Goal: Find specific page/section: Find specific page/section

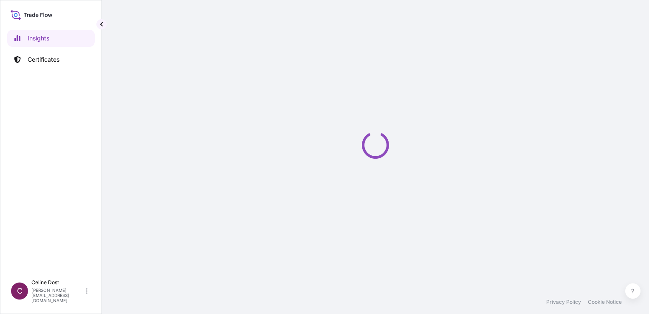
select select "2025"
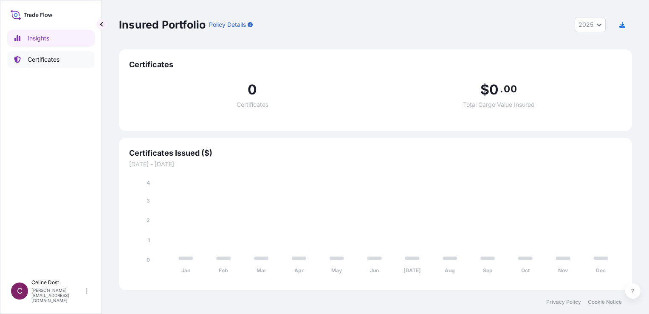
click at [46, 57] on p "Certificates" at bounding box center [44, 59] width 32 height 9
